Goal: Transaction & Acquisition: Purchase product/service

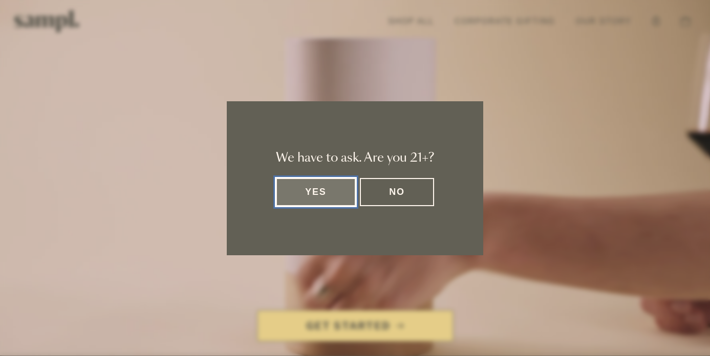
click at [318, 205] on button "Yes" at bounding box center [316, 192] width 80 height 28
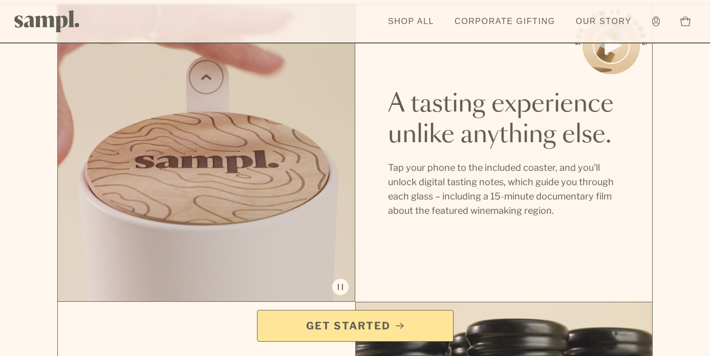
scroll to position [608, 0]
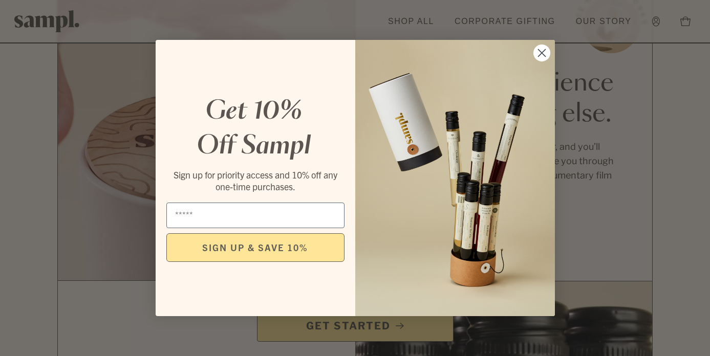
click at [545, 52] on circle "Close dialog" at bounding box center [541, 53] width 17 height 17
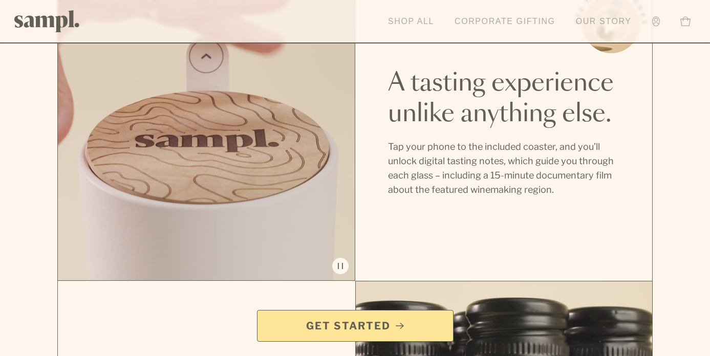
click at [409, 23] on link "Shop All" at bounding box center [411, 21] width 56 height 23
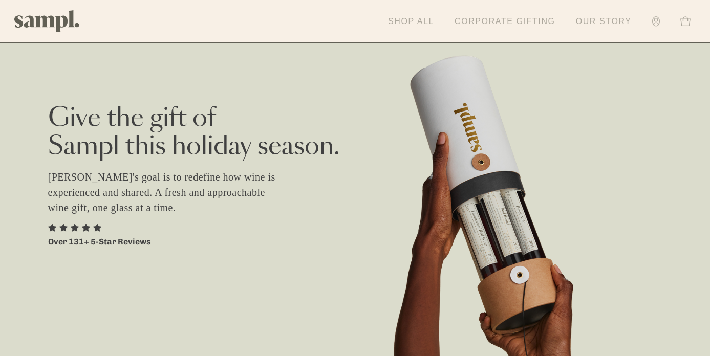
click at [418, 29] on link "Shop All" at bounding box center [411, 21] width 56 height 23
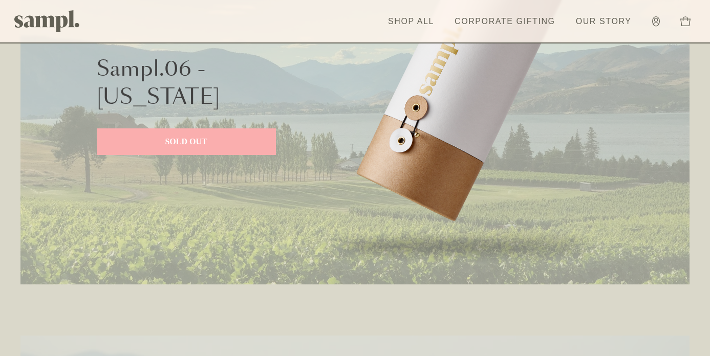
scroll to position [553, 0]
click at [200, 146] on p "SOLD OUT" at bounding box center [186, 141] width 159 height 12
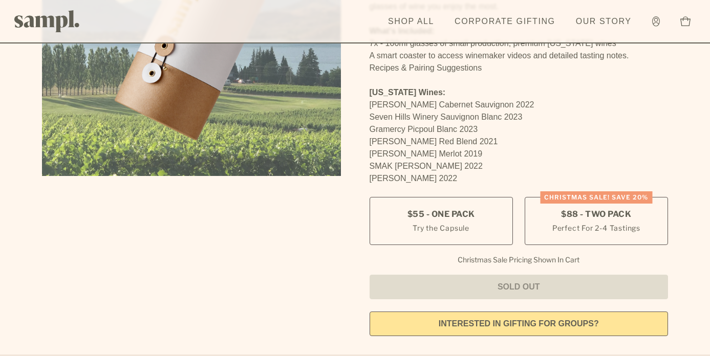
scroll to position [228, 0]
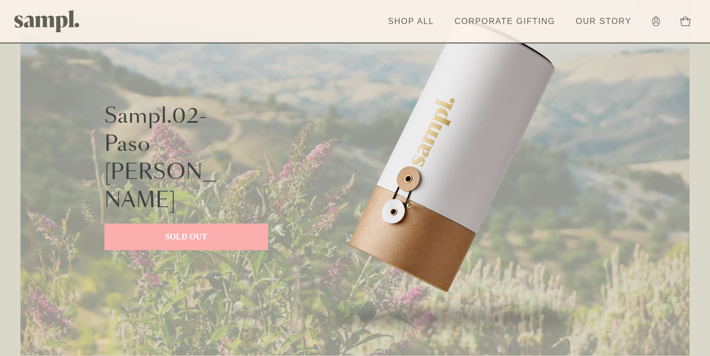
scroll to position [946, 0]
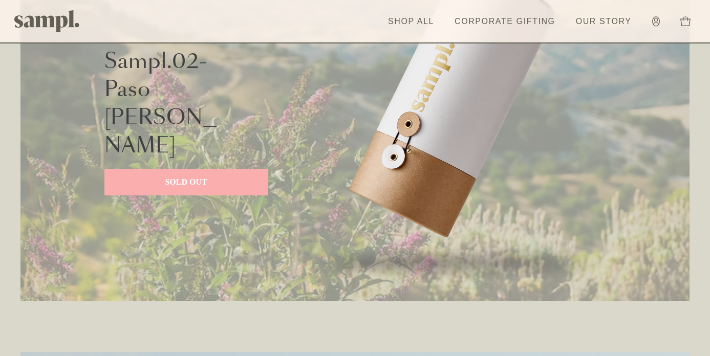
click at [191, 169] on link "SOLD OUT" at bounding box center [186, 182] width 164 height 27
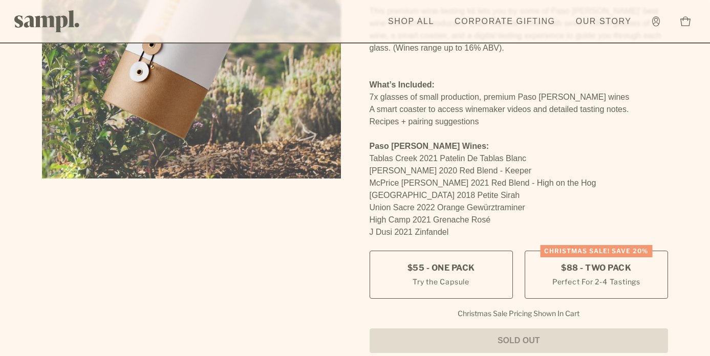
scroll to position [200, 0]
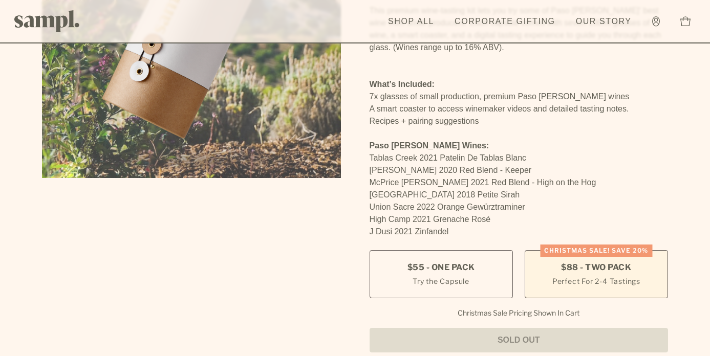
click at [616, 276] on small "Perfect For 2-4 Tastings" at bounding box center [597, 281] width 88 height 11
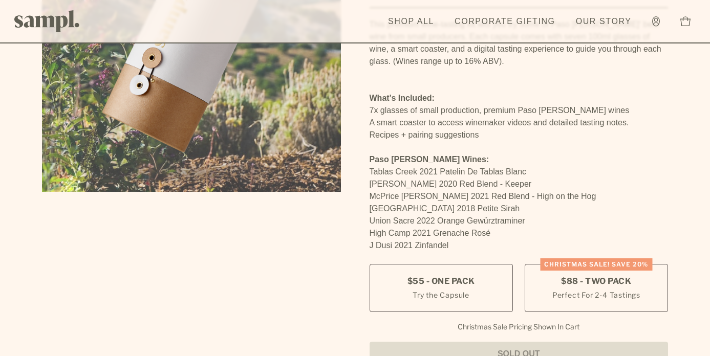
scroll to position [190, 0]
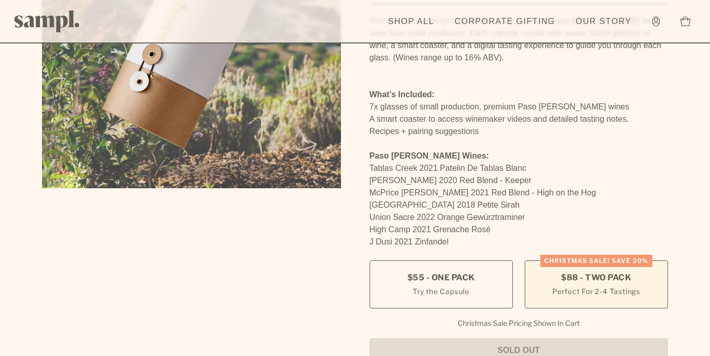
click at [625, 261] on label "CHRISTMAS SALE! Save 20% $88 - Two Pack Perfect For 2-4 Tastings" at bounding box center [596, 285] width 143 height 48
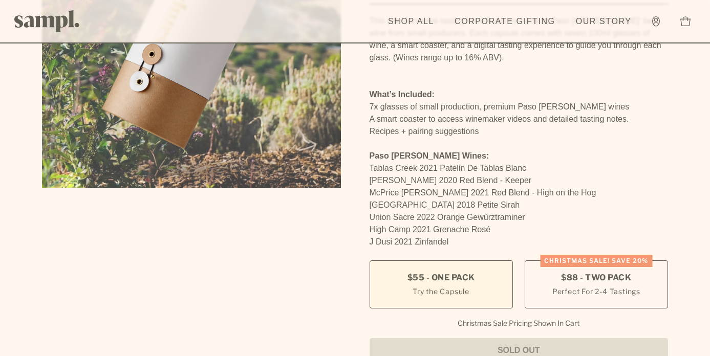
click at [463, 286] on small "Try the Capsule" at bounding box center [441, 291] width 57 height 11
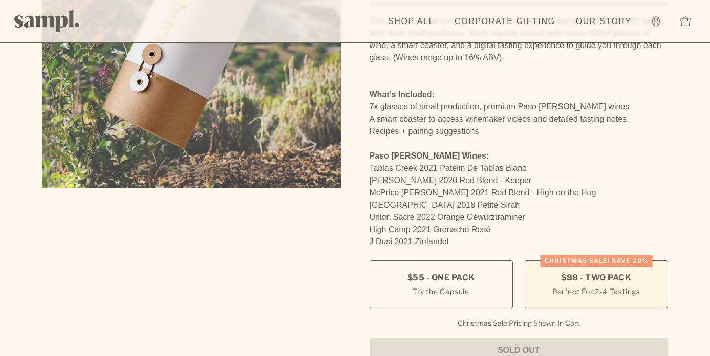
click at [600, 286] on small "Perfect For 2-4 Tastings" at bounding box center [597, 291] width 88 height 11
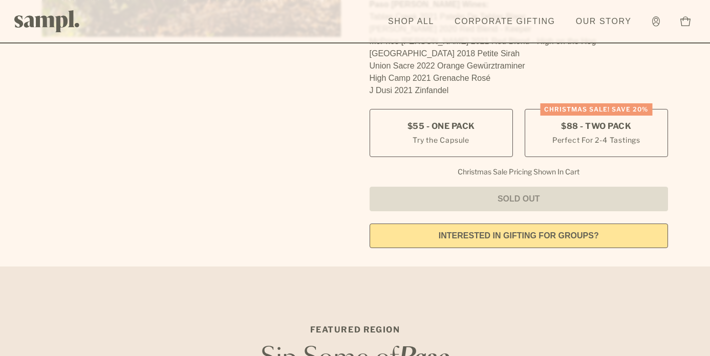
scroll to position [348, 0]
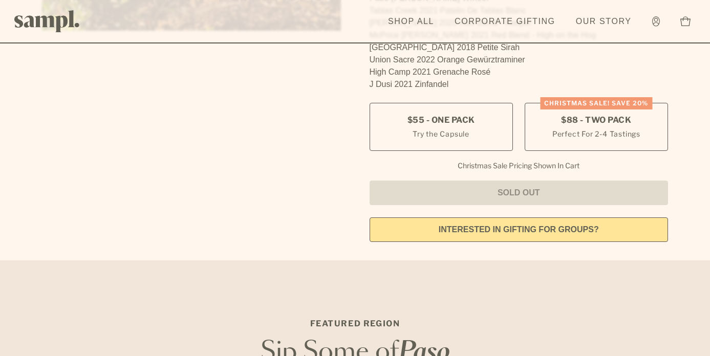
click at [481, 218] on link "interested in gifting for groups?" at bounding box center [519, 230] width 299 height 25
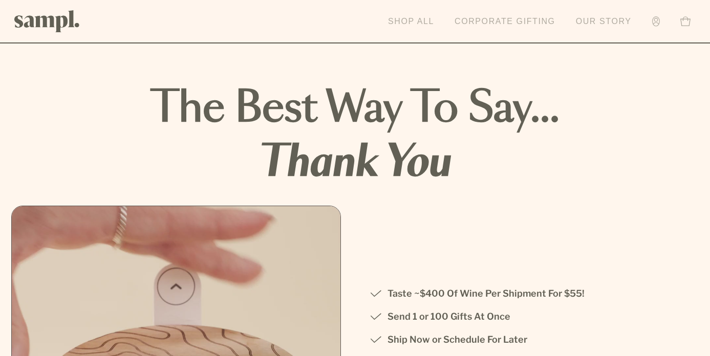
click at [409, 19] on link "Shop All" at bounding box center [411, 21] width 56 height 23
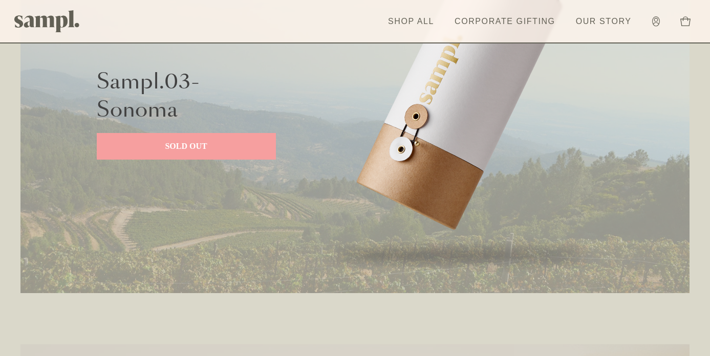
scroll to position [1364, 0]
click at [240, 141] on p "SOLD OUT" at bounding box center [186, 145] width 159 height 12
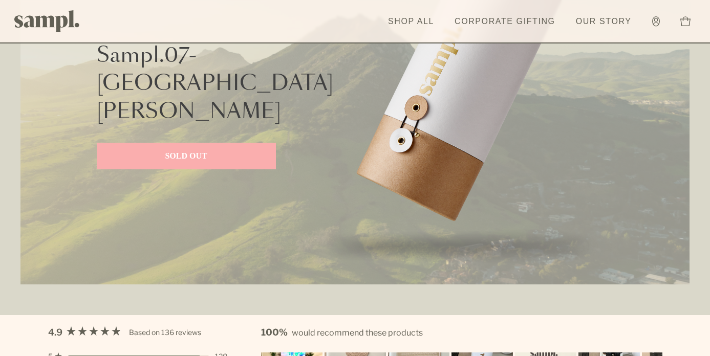
scroll to position [2598, 0]
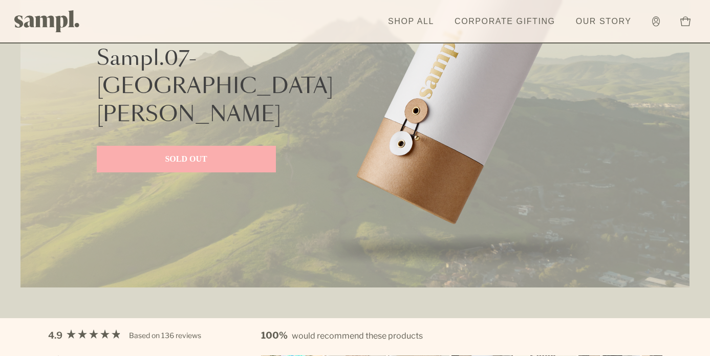
click at [216, 153] on p "SOLD OUT" at bounding box center [186, 159] width 159 height 12
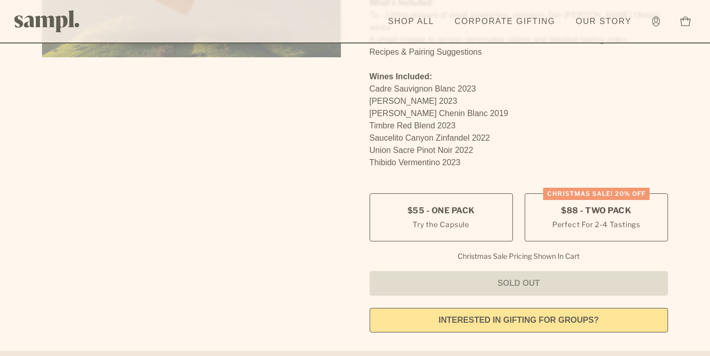
scroll to position [322, 0]
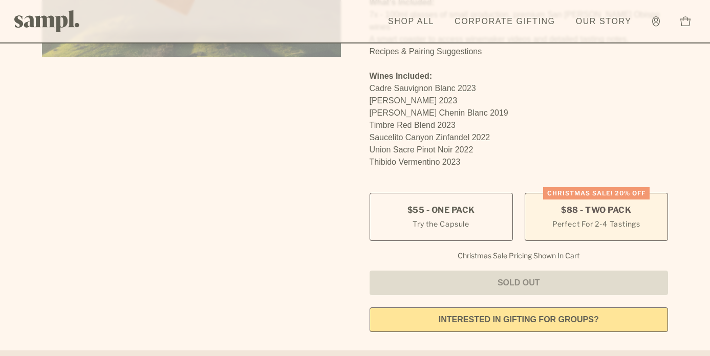
click at [597, 219] on small "Perfect For 2-4 Tastings" at bounding box center [597, 224] width 88 height 11
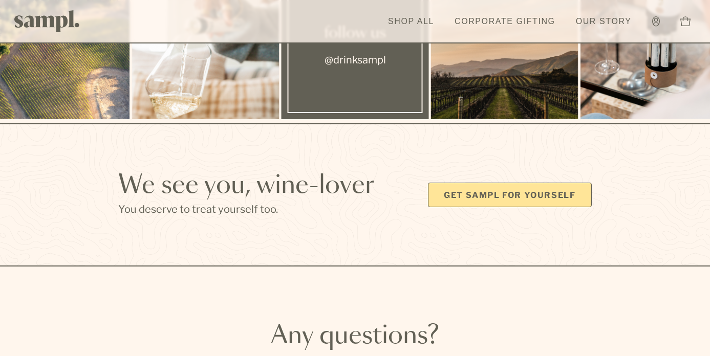
scroll to position [2976, 0]
click at [495, 182] on link "Get Sampl for yourself" at bounding box center [510, 194] width 164 height 25
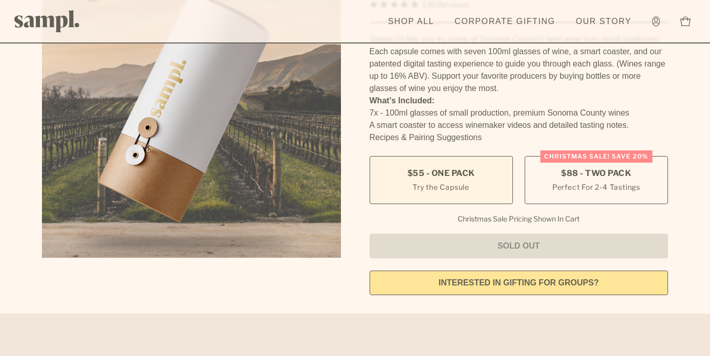
scroll to position [118, 0]
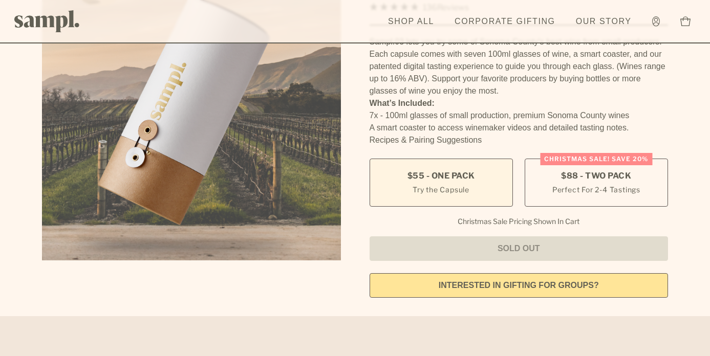
click at [402, 185] on label "$55 - One Pack Try the Capsule" at bounding box center [441, 183] width 143 height 48
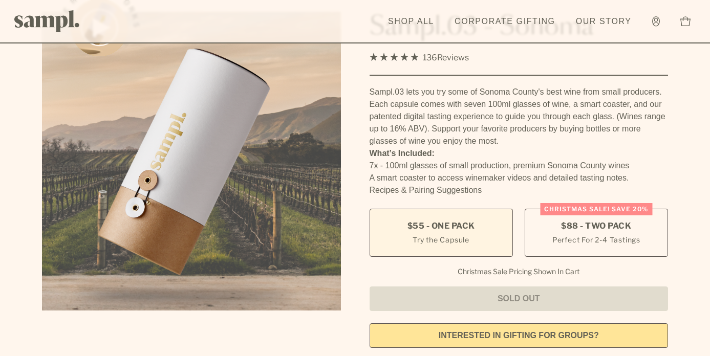
scroll to position [0, 0]
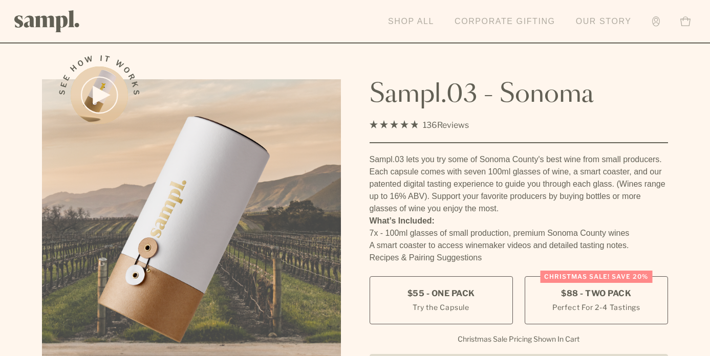
click at [472, 27] on link "Corporate Gifting" at bounding box center [505, 21] width 111 height 23
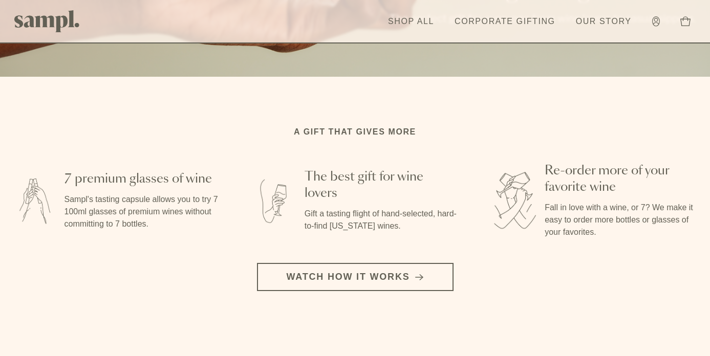
scroll to position [2230, 0]
